Goal: Task Accomplishment & Management: Manage account settings

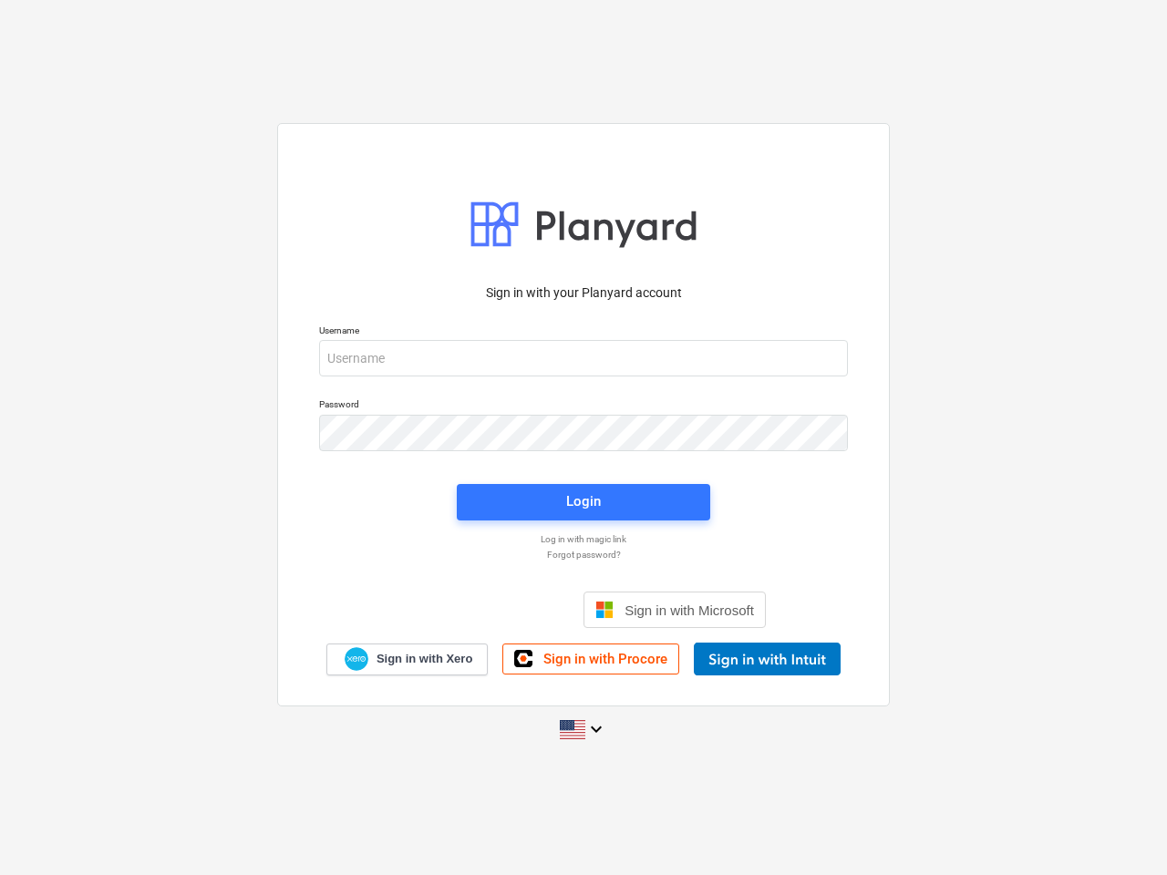
click at [619, 215] on button "Cookies settings" at bounding box center [619, 215] width 140 height 42
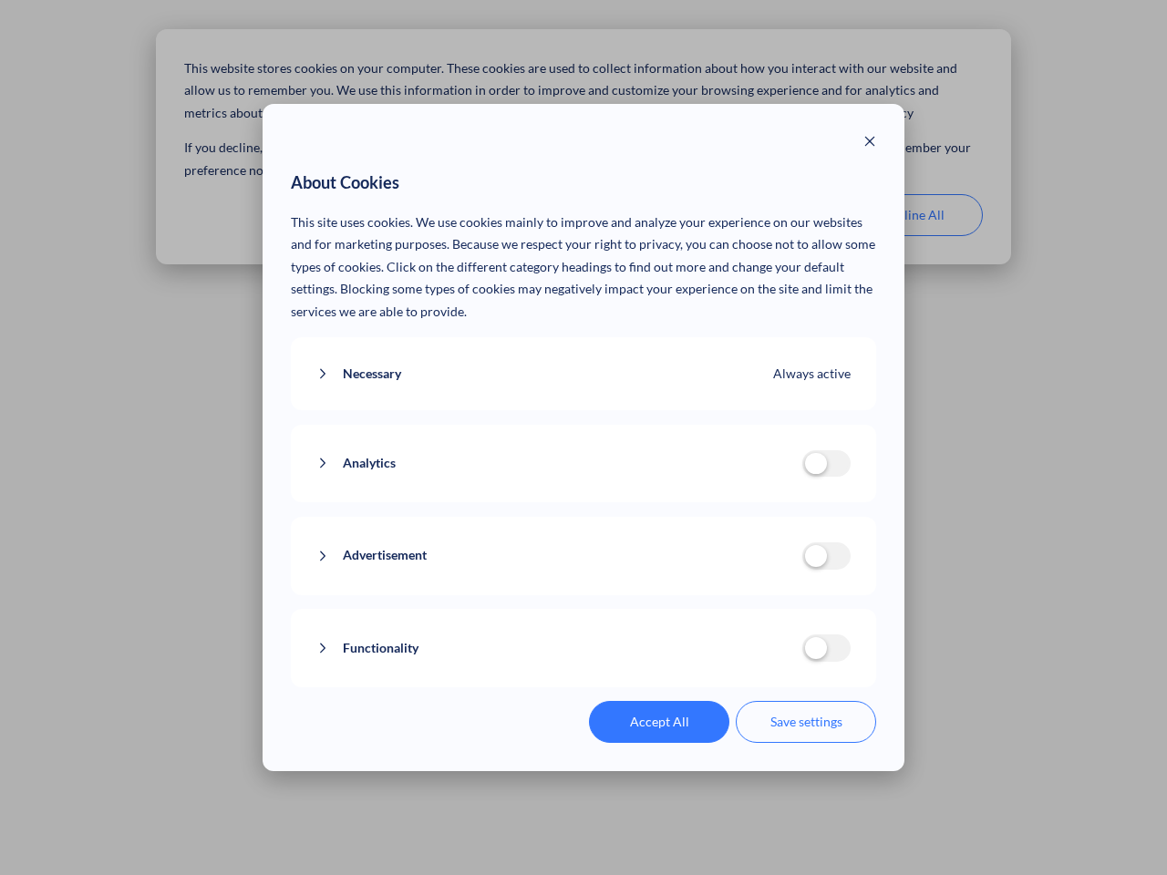
click at [766, 215] on p "This site uses cookies. We use cookies mainly to improve and analyze your exper…" at bounding box center [584, 267] width 586 height 112
click at [912, 215] on div "About Cookies This site uses cookies. We use cookies mainly to improve and anal…" at bounding box center [583, 437] width 1167 height 875
click at [583, 358] on div "Necessary Always active These cookies are necessary for the website to function…" at bounding box center [584, 374] width 586 height 74
click at [583, 433] on div "Analytics analytics cookies disallowed These cookies help us to understand how …" at bounding box center [584, 464] width 586 height 78
click at [583, 502] on div "Analytics analytics cookies disallowed These cookies help us to understand how …" at bounding box center [584, 464] width 586 height 78
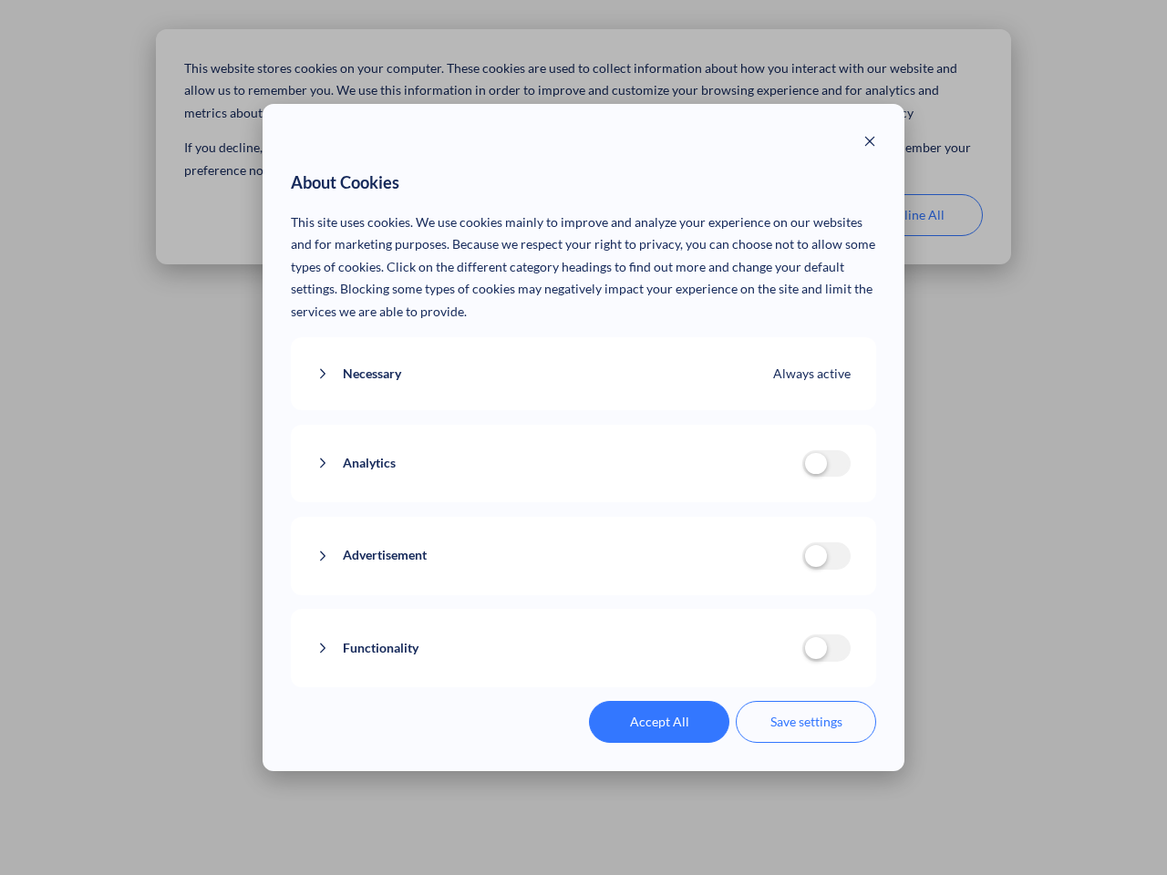
click at [675, 610] on div "Functionality functionality cookies disallowed We use a set of cookies that are…" at bounding box center [584, 648] width 586 height 78
click at [767, 659] on button "Functionality" at bounding box center [559, 648] width 486 height 23
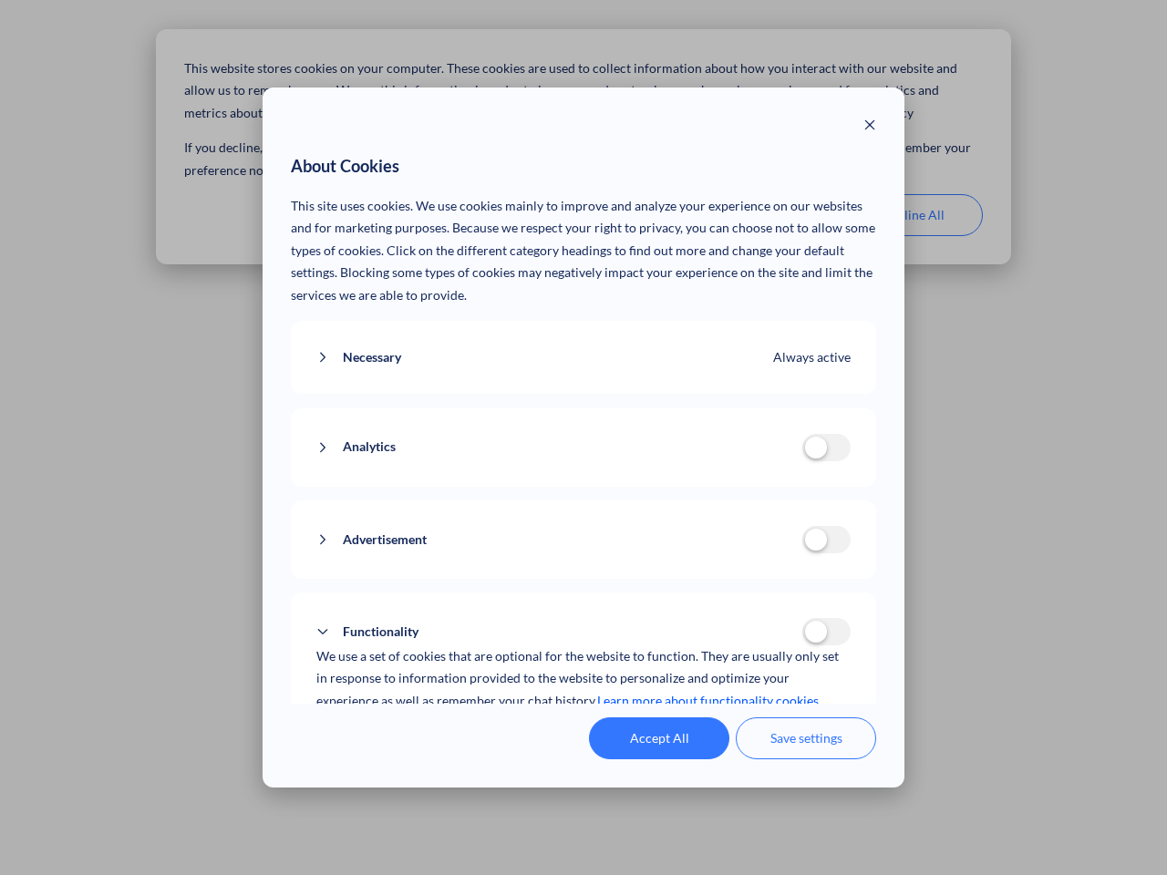
click at [583, 729] on div "Accept All Save settings" at bounding box center [584, 738] width 586 height 42
